Goal: Transaction & Acquisition: Book appointment/travel/reservation

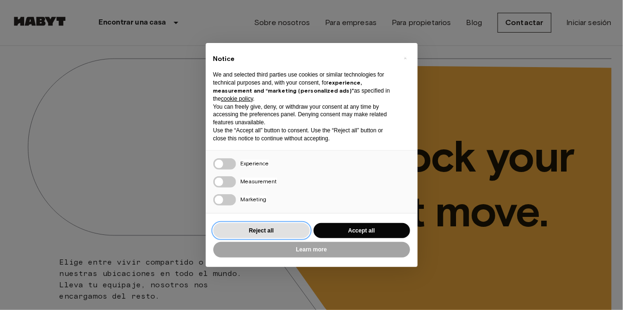
click at [282, 236] on button "Reject all" at bounding box center [261, 231] width 96 height 16
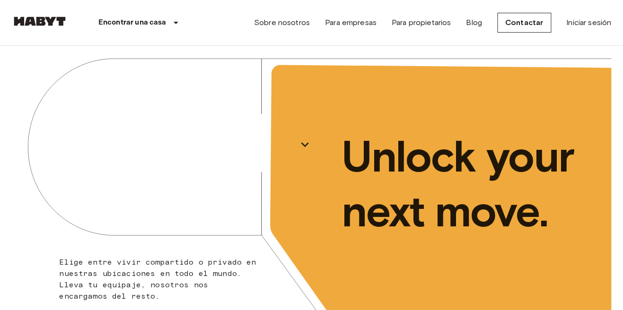
click at [297, 148] on icon "button" at bounding box center [304, 144] width 15 height 15
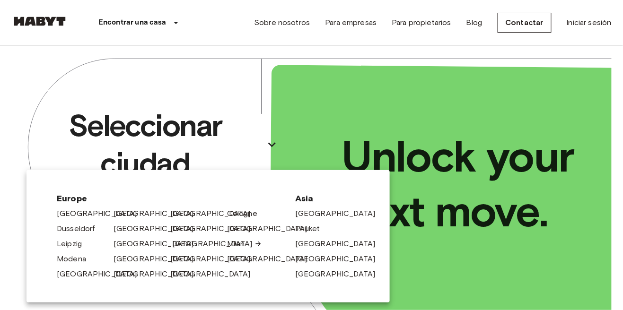
click at [180, 244] on link "[GEOGRAPHIC_DATA]" at bounding box center [217, 243] width 90 height 11
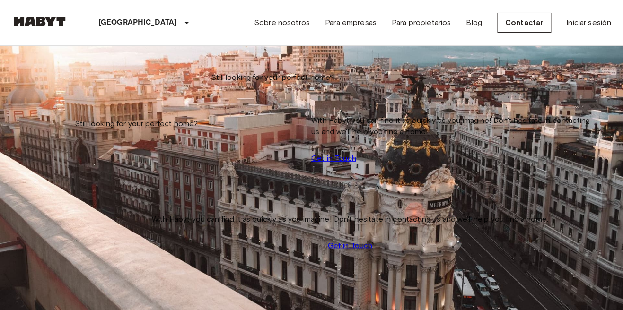
click at [42, 85] on input "Move-in date" at bounding box center [44, 79] width 67 height 9
click at [78, 121] on input "Max price" at bounding box center [44, 125] width 67 height 9
click at [113, 75] on icon "tune" at bounding box center [106, 68] width 11 height 11
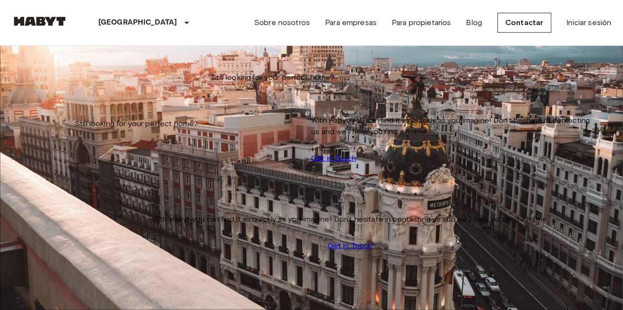
scroll to position [0, 0]
click at [94, 75] on icon "tune" at bounding box center [87, 68] width 11 height 11
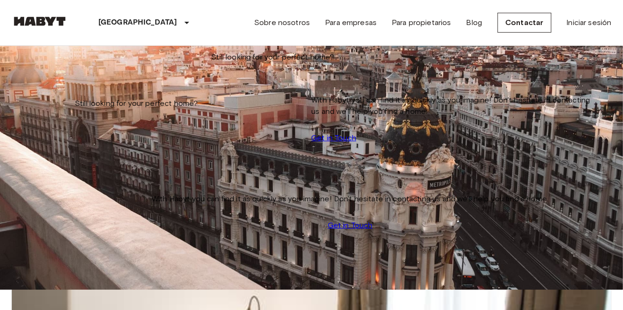
scroll to position [754, 0]
click at [78, 100] on input "***" at bounding box center [44, 104] width 67 height 9
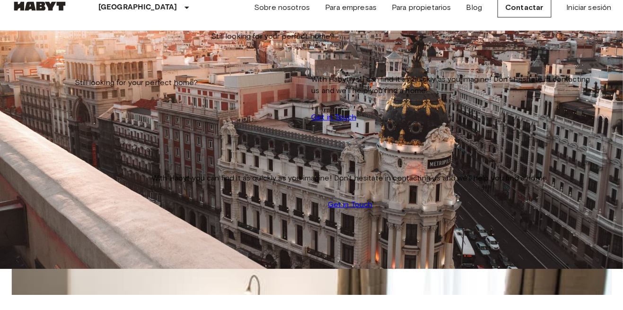
scroll to position [43, 0]
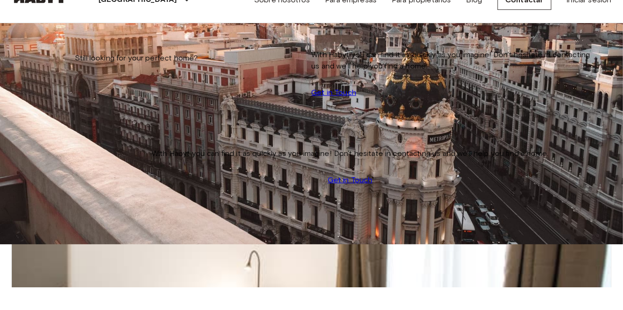
type input "*"
type input "***"
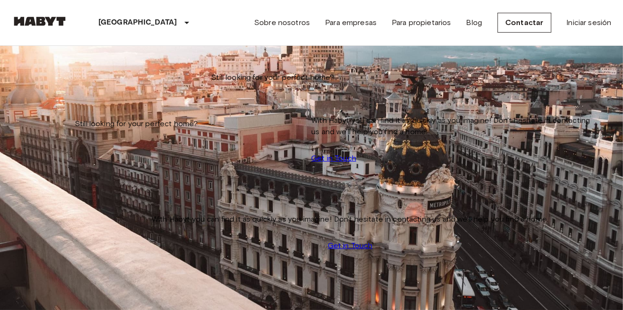
click at [78, 121] on input "***" at bounding box center [44, 125] width 67 height 9
click at [94, 75] on icon "tune" at bounding box center [87, 68] width 11 height 11
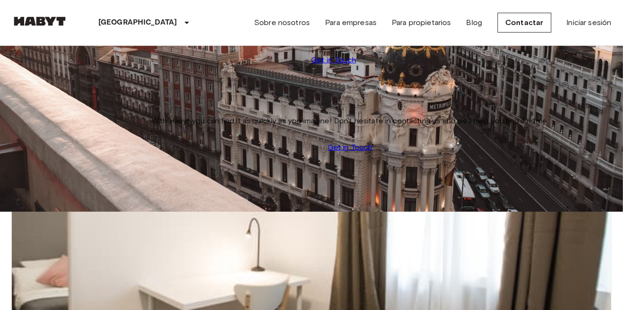
scroll to position [1414, 0]
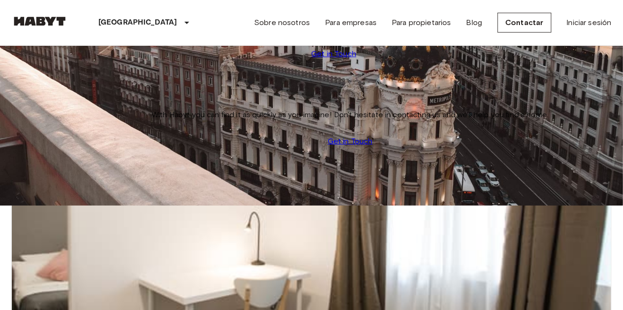
scroll to position [144, 0]
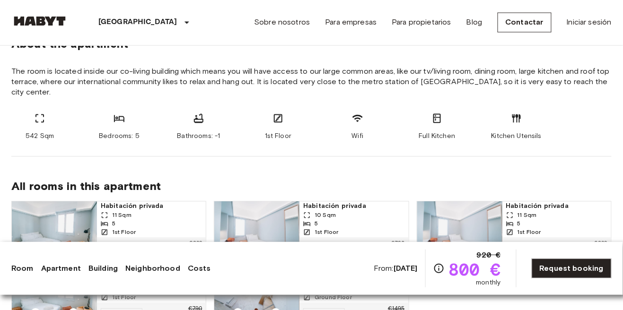
scroll to position [481, 0]
